Goal: Task Accomplishment & Management: Use online tool/utility

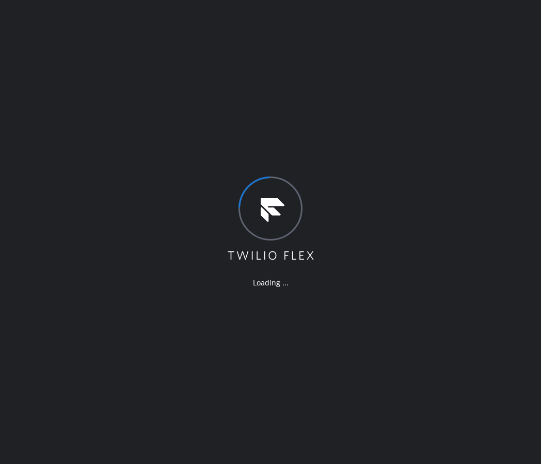
click at [488, 290] on div "Loading ..." at bounding box center [270, 232] width 541 height 464
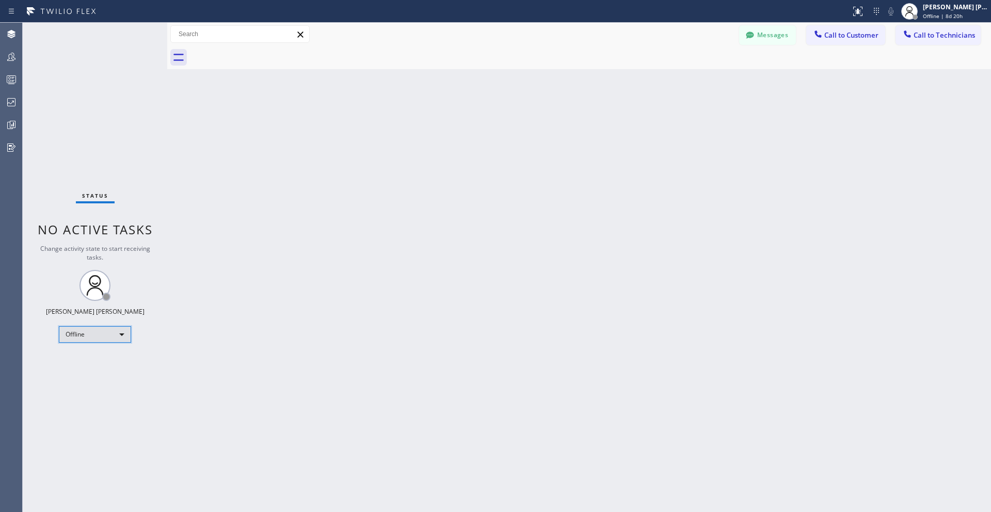
click at [119, 335] on div "Offline" at bounding box center [95, 334] width 72 height 17
click at [102, 369] on li "Unavailable" at bounding box center [94, 375] width 70 height 12
click at [540, 37] on button "Messages" at bounding box center [767, 35] width 57 height 20
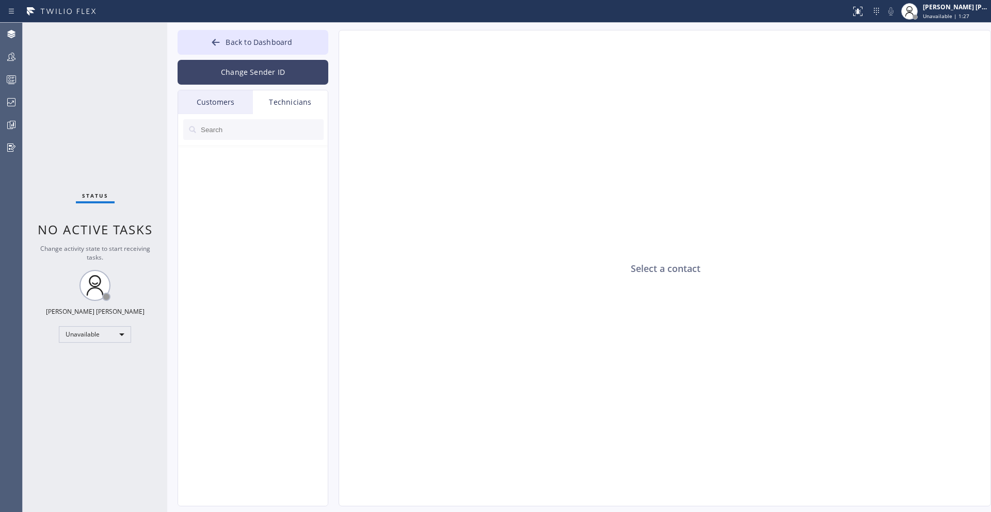
click at [257, 76] on button "Change Sender ID" at bounding box center [253, 72] width 151 height 25
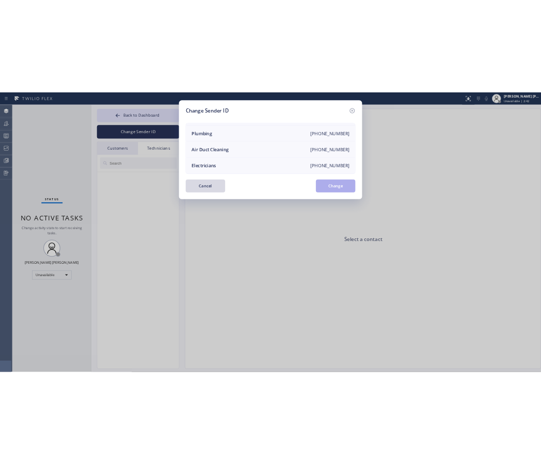
scroll to position [122, 0]
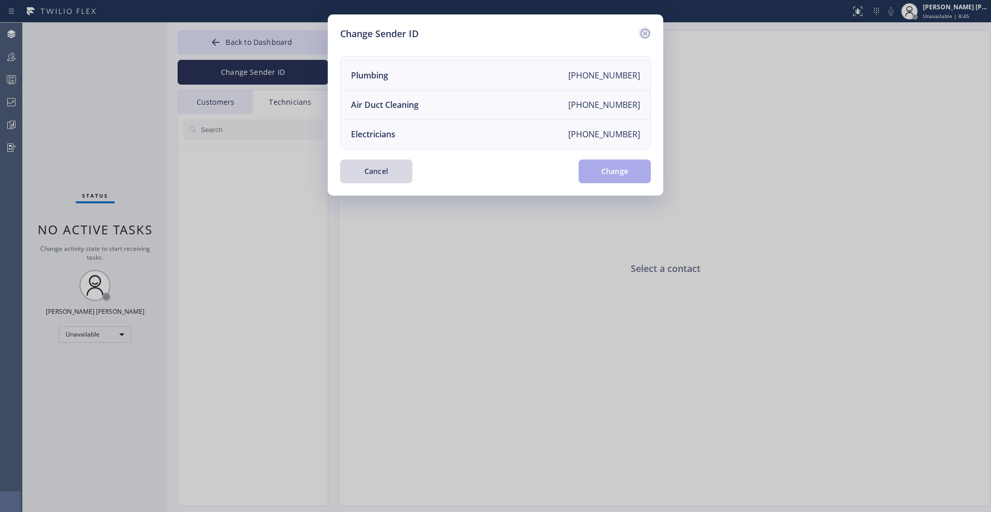
click at [540, 33] on icon at bounding box center [645, 33] width 12 height 12
